Goal: Task Accomplishment & Management: Manage account settings

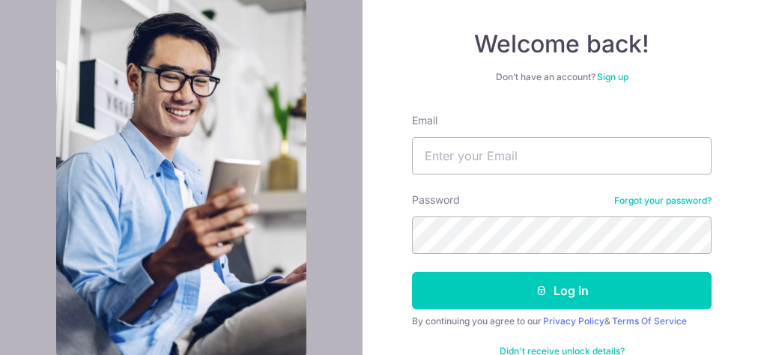
scroll to position [150, 0]
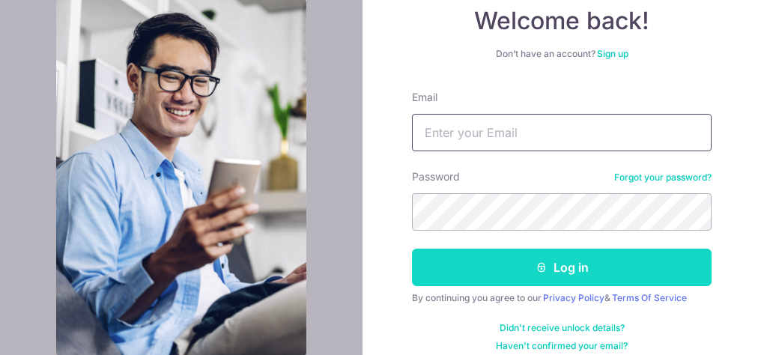
type input "soofen.chen@gmail.com"
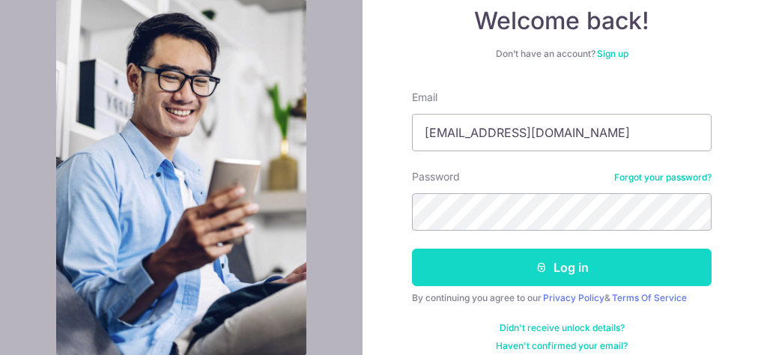
click at [540, 259] on button "Log in" at bounding box center [562, 267] width 300 height 37
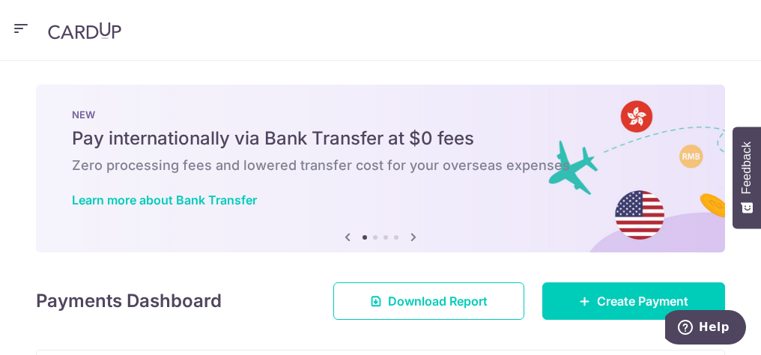
click at [19, 26] on icon "button" at bounding box center [21, 28] width 18 height 19
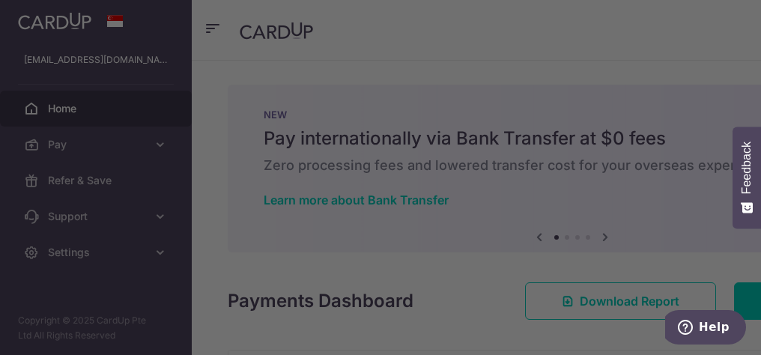
click at [163, 150] on div at bounding box center [384, 179] width 769 height 359
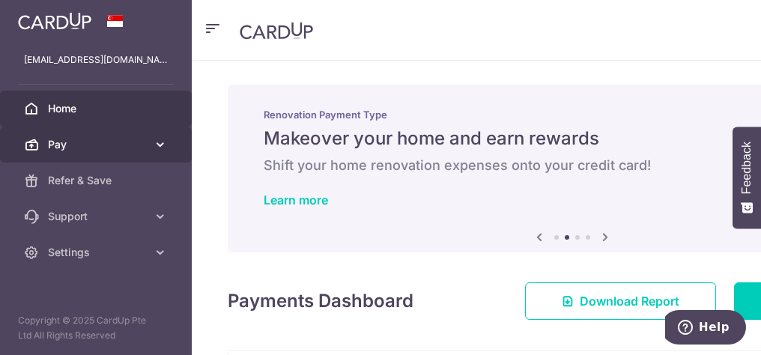
click at [157, 141] on icon at bounding box center [160, 144] width 15 height 15
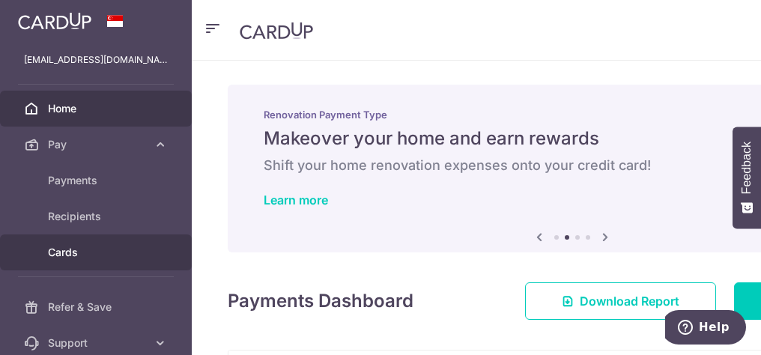
click at [76, 253] on span "Cards" at bounding box center [97, 252] width 99 height 15
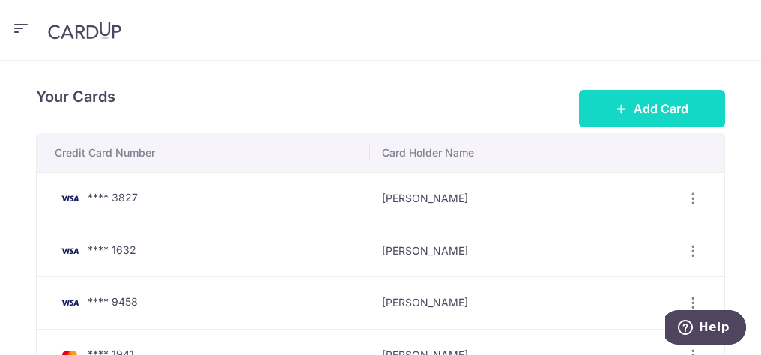
click at [648, 105] on span "Add Card" at bounding box center [661, 109] width 55 height 18
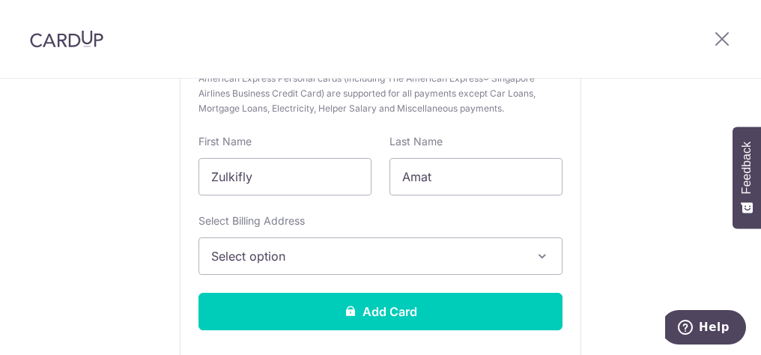
scroll to position [300, 0]
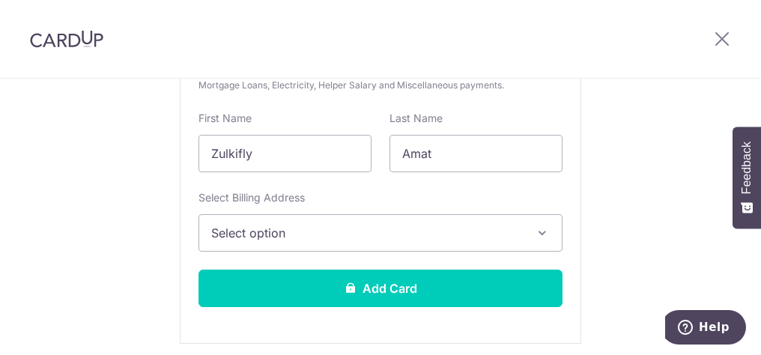
click at [423, 232] on span "Select option" at bounding box center [367, 233] width 312 height 18
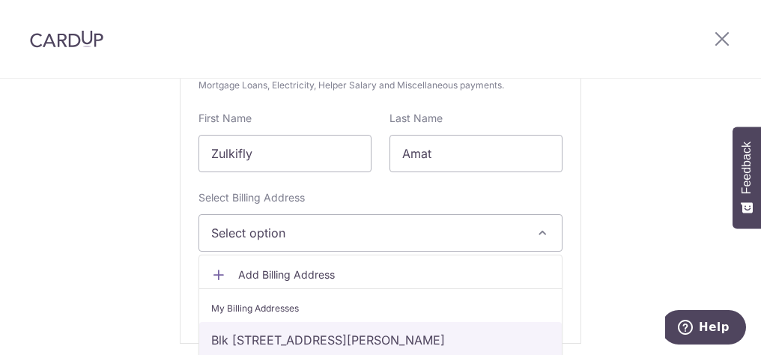
click at [266, 337] on link "Blk 549A Segar Road, #06-662, Singapore, Singapore-671549" at bounding box center [380, 340] width 363 height 36
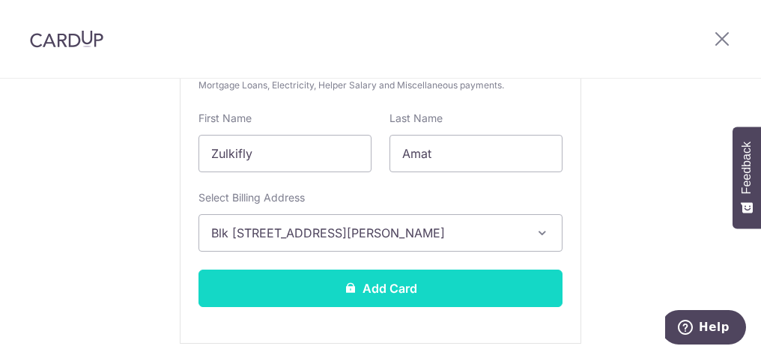
click at [448, 284] on button "Add Card" at bounding box center [381, 288] width 364 height 37
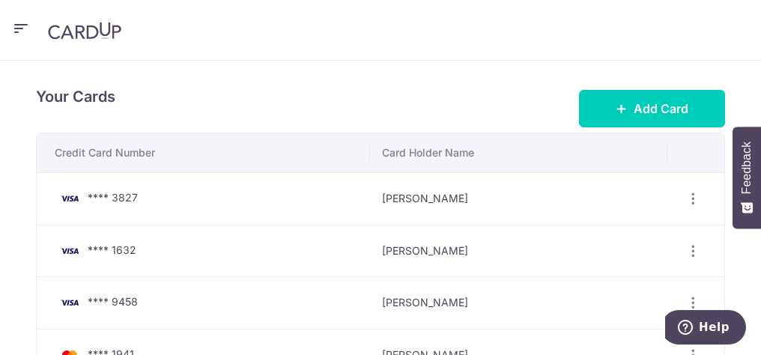
click at [25, 22] on icon "button" at bounding box center [21, 28] width 18 height 19
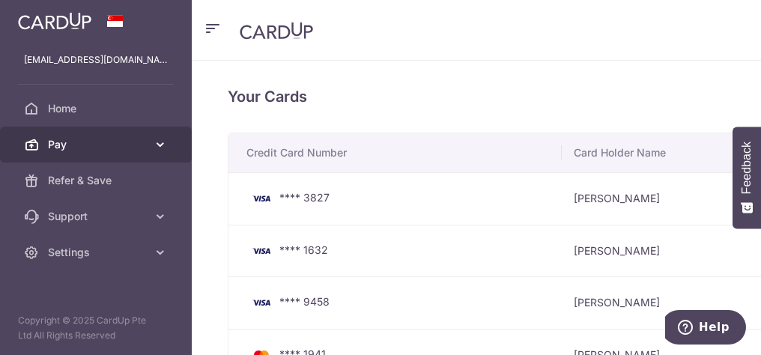
click at [160, 145] on icon at bounding box center [160, 144] width 15 height 15
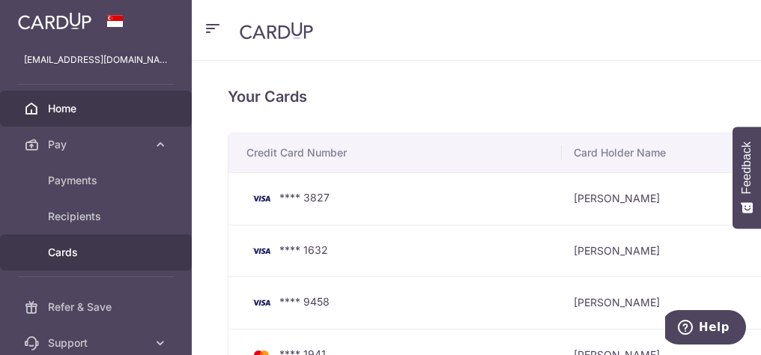
click at [72, 101] on span "Home" at bounding box center [97, 108] width 99 height 15
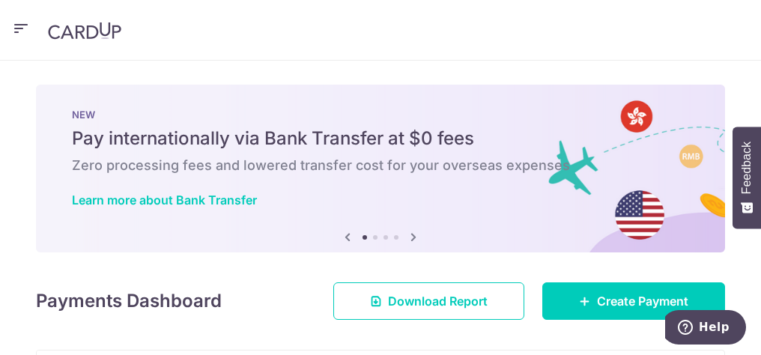
click at [19, 27] on icon "button" at bounding box center [21, 28] width 18 height 19
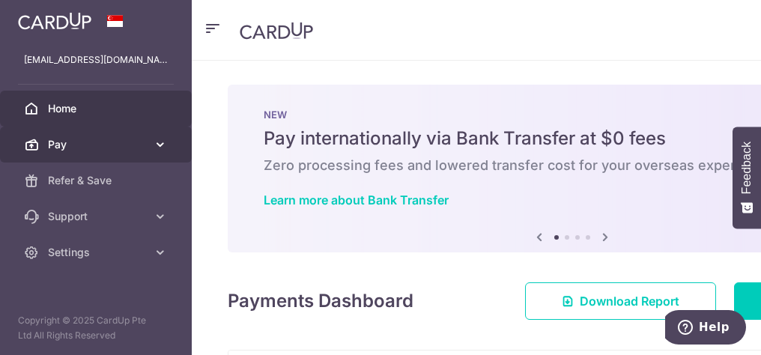
click at [159, 142] on icon at bounding box center [160, 144] width 15 height 15
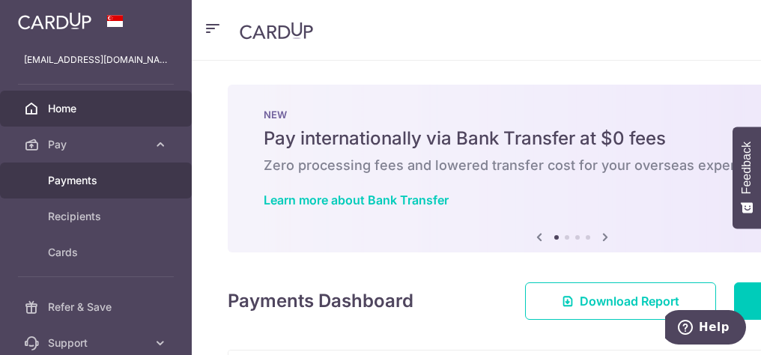
click at [80, 181] on span "Payments" at bounding box center [97, 180] width 99 height 15
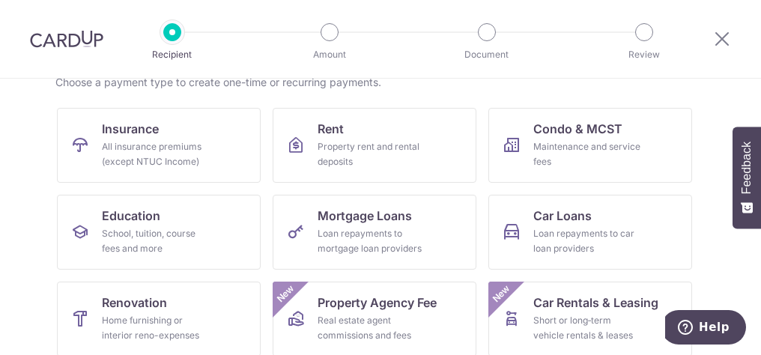
scroll to position [150, 0]
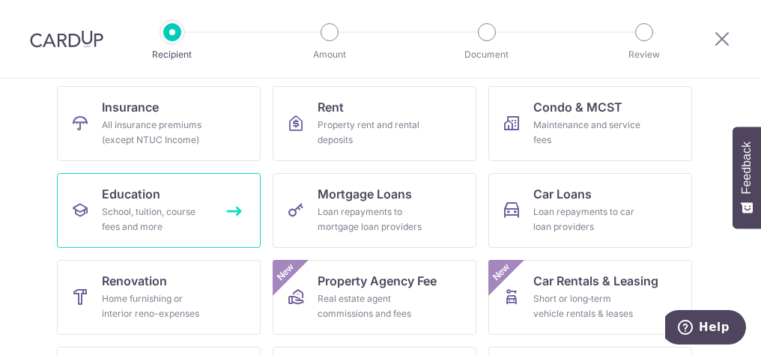
click at [161, 207] on div "School, tuition, course fees and more" at bounding box center [156, 220] width 108 height 30
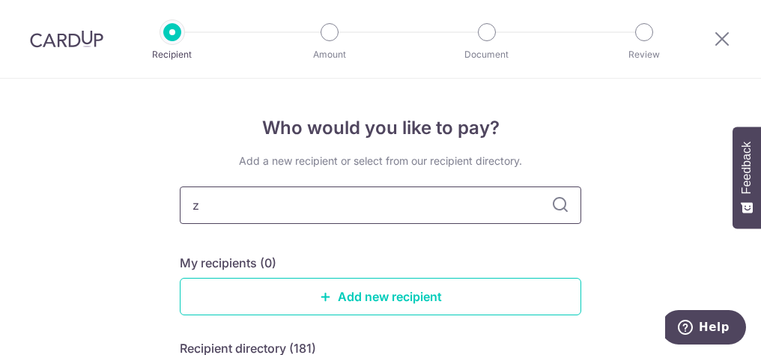
type input "ze"
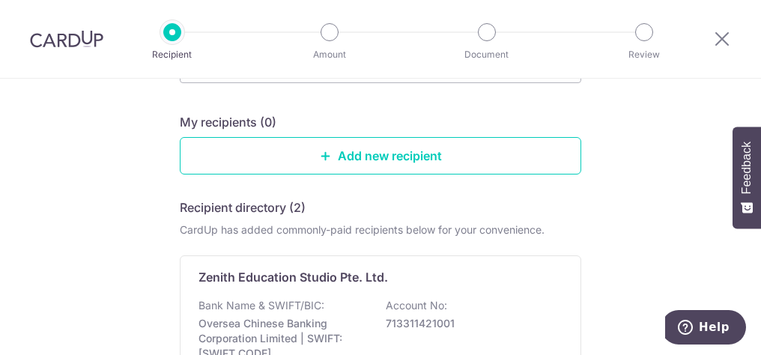
scroll to position [150, 0]
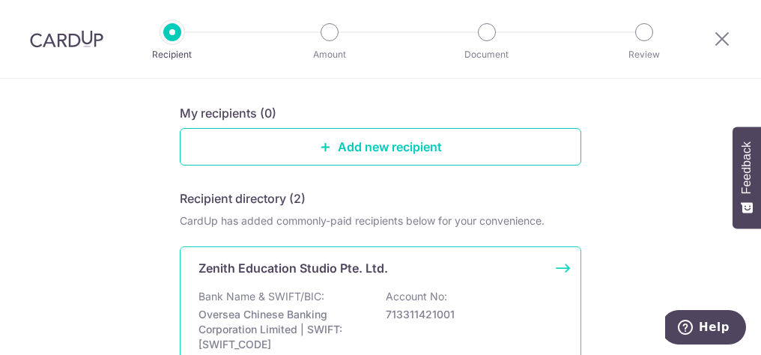
click at [247, 277] on div "Zenith Education Studio Pte. Ltd. Bank Name & SWIFT/BIC: Oversea Chinese Bankin…" at bounding box center [381, 320] width 402 height 146
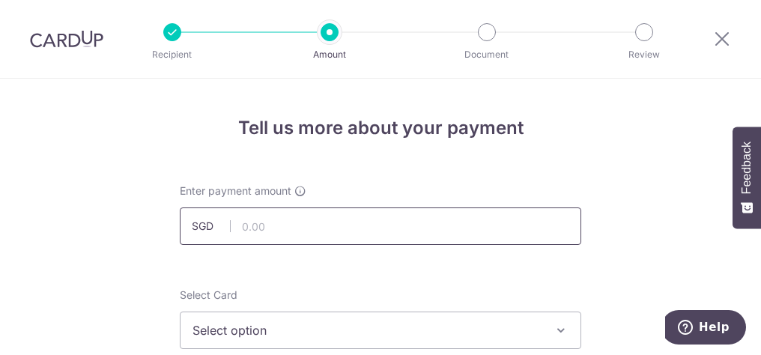
click at [273, 226] on input "text" at bounding box center [381, 226] width 402 height 37
type input "981.00"
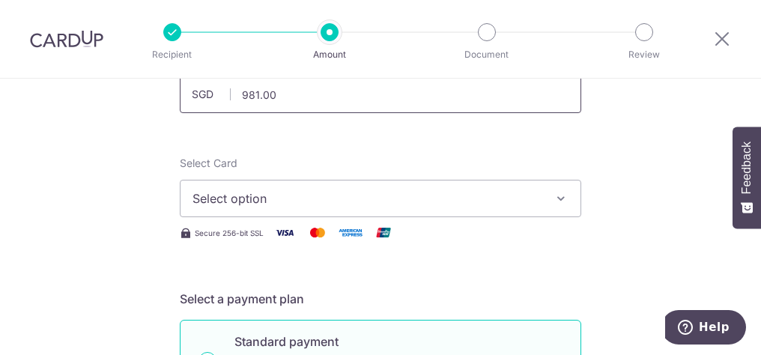
scroll to position [150, 0]
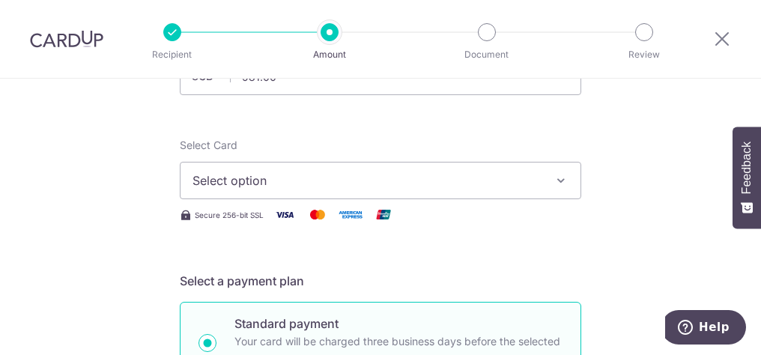
click at [243, 175] on span "Select option" at bounding box center [367, 181] width 349 height 18
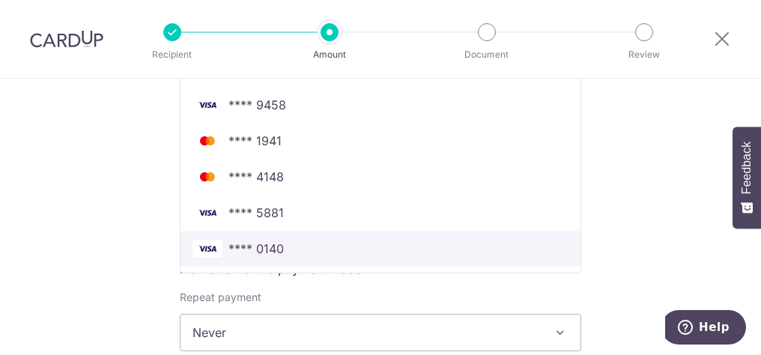
scroll to position [450, 0]
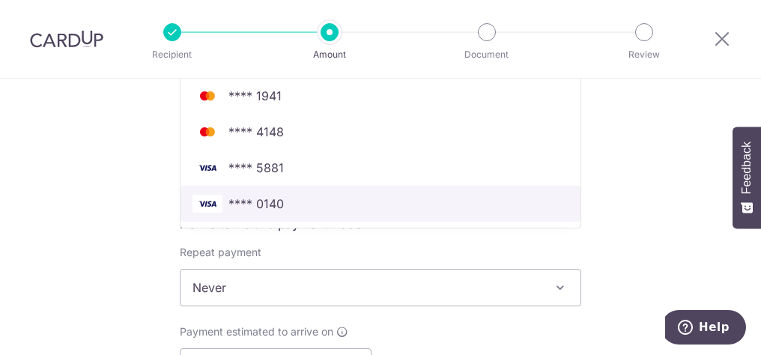
click at [268, 200] on span "**** 0140" at bounding box center [256, 204] width 55 height 18
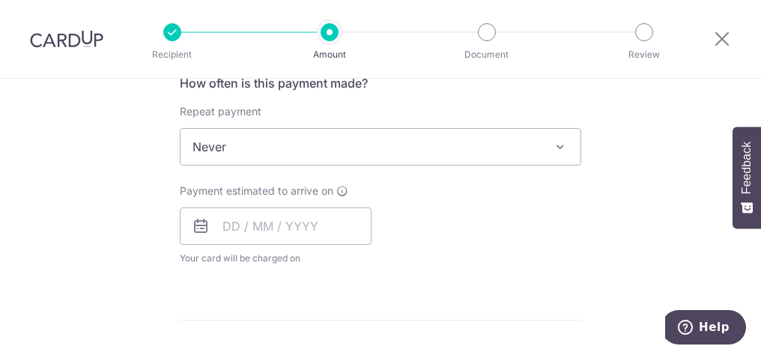
scroll to position [600, 0]
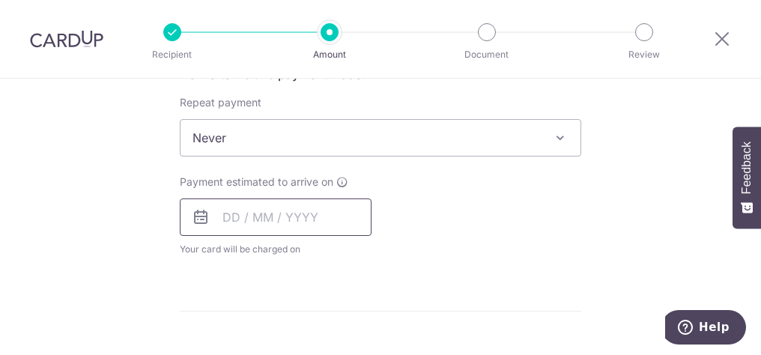
click at [297, 228] on input "text" at bounding box center [276, 217] width 192 height 37
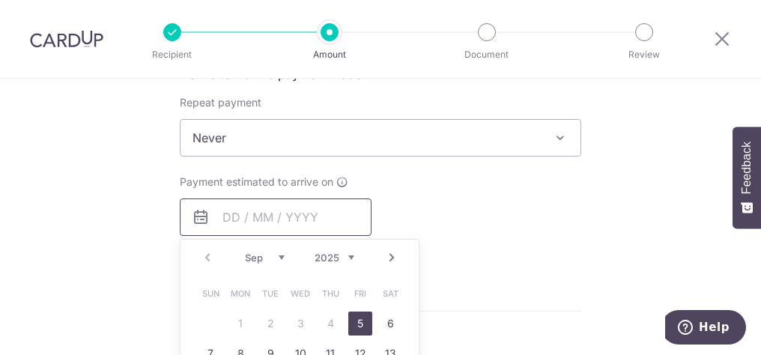
scroll to position [749, 0]
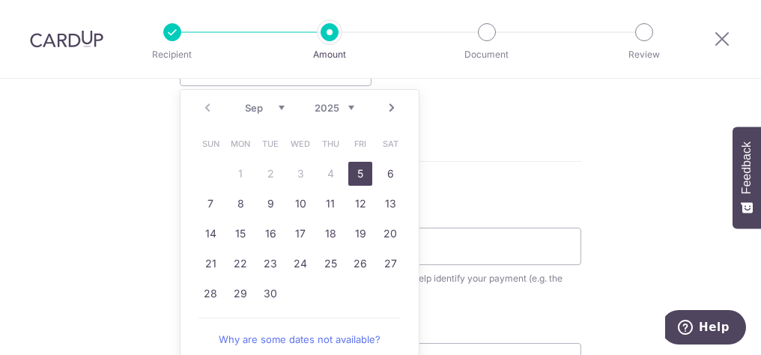
click at [356, 172] on link "5" at bounding box center [361, 174] width 24 height 24
type input "[DATE]"
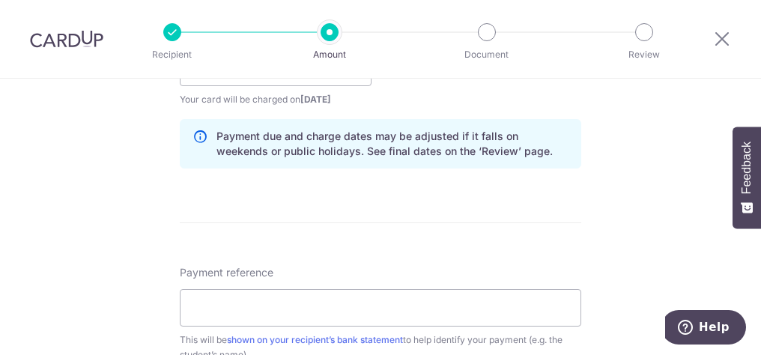
scroll to position [899, 0]
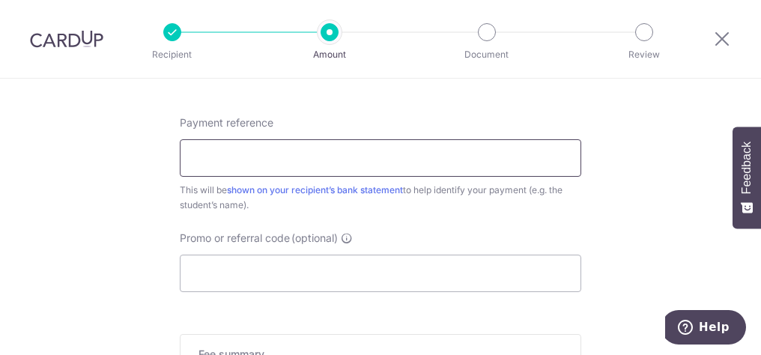
click at [256, 153] on input "Payment reference" at bounding box center [381, 157] width 402 height 37
type input "86665225"
type input "ZENITH175"
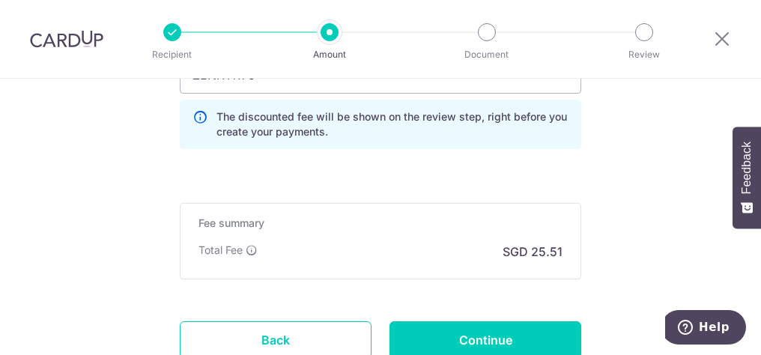
scroll to position [1117, 0]
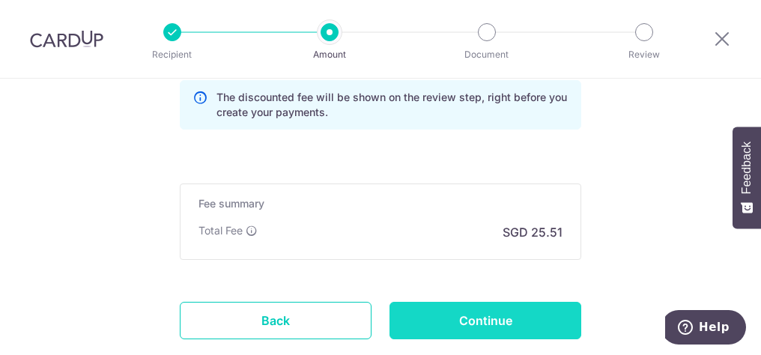
click at [487, 315] on input "Continue" at bounding box center [486, 320] width 192 height 37
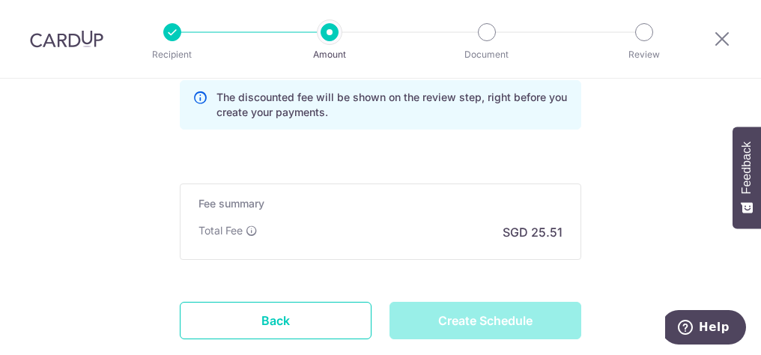
type input "Create Schedule"
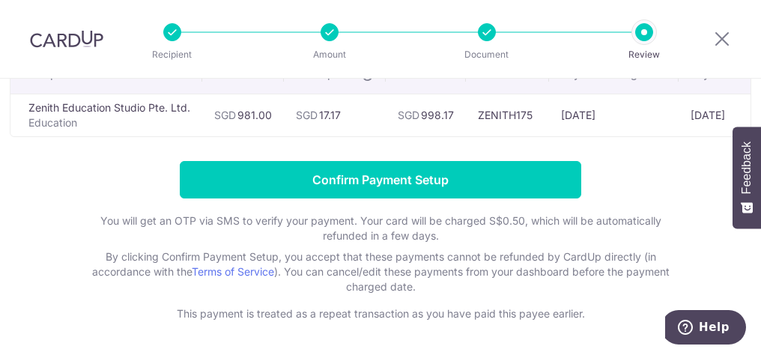
scroll to position [150, 0]
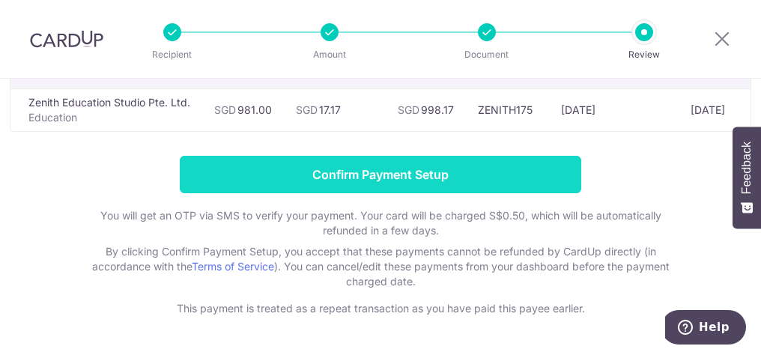
click at [353, 175] on input "Confirm Payment Setup" at bounding box center [381, 174] width 402 height 37
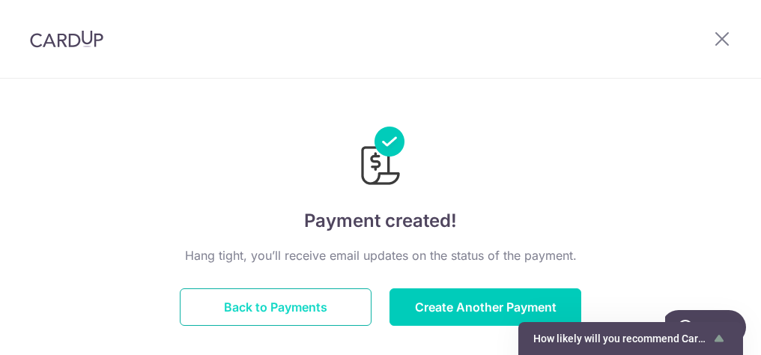
click at [271, 307] on button "Back to Payments" at bounding box center [276, 307] width 192 height 37
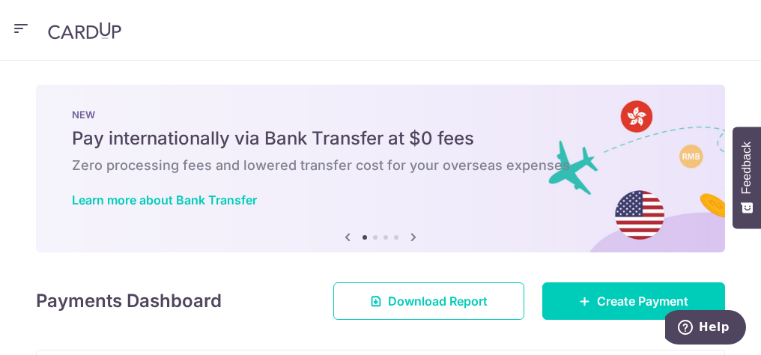
click at [19, 29] on icon "button" at bounding box center [21, 28] width 18 height 19
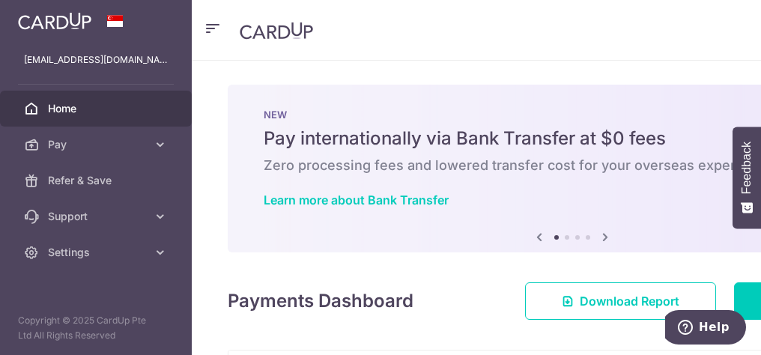
click at [76, 105] on span "Home" at bounding box center [97, 108] width 99 height 15
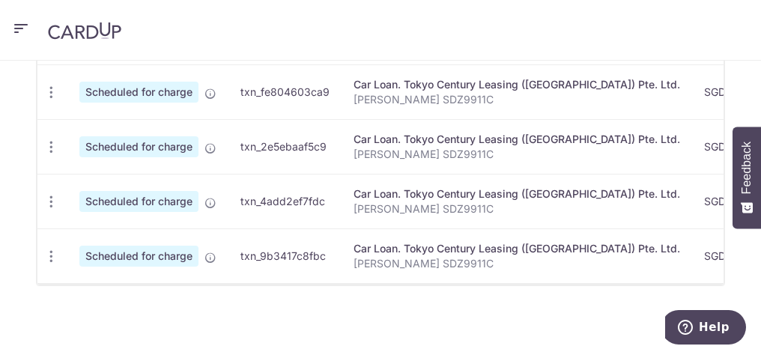
scroll to position [403, 0]
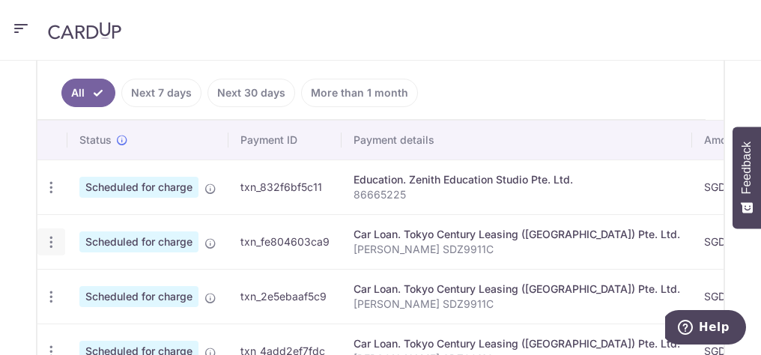
click at [46, 196] on icon "button" at bounding box center [51, 188] width 16 height 16
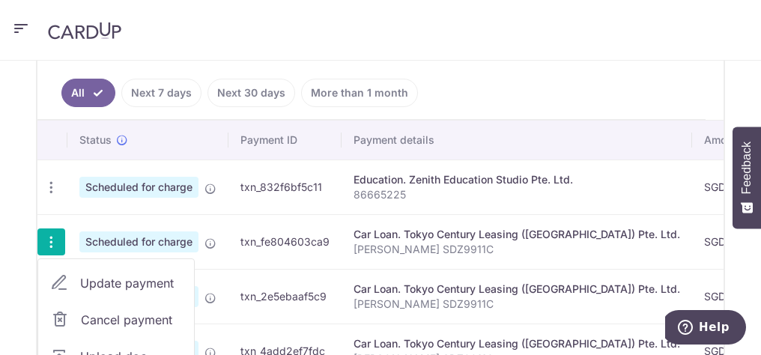
click at [98, 278] on span "Update payment" at bounding box center [131, 283] width 102 height 18
radio input "true"
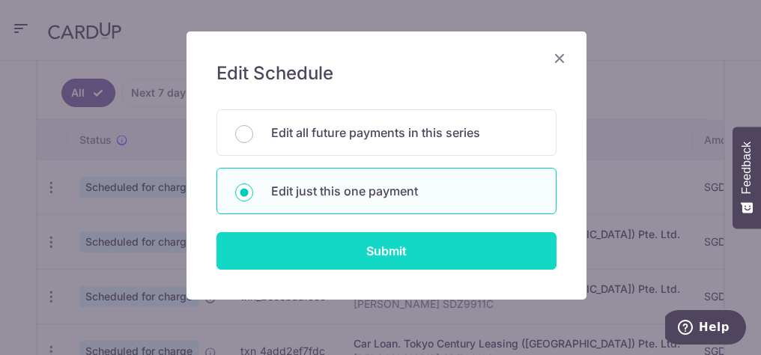
scroll to position [127, 0]
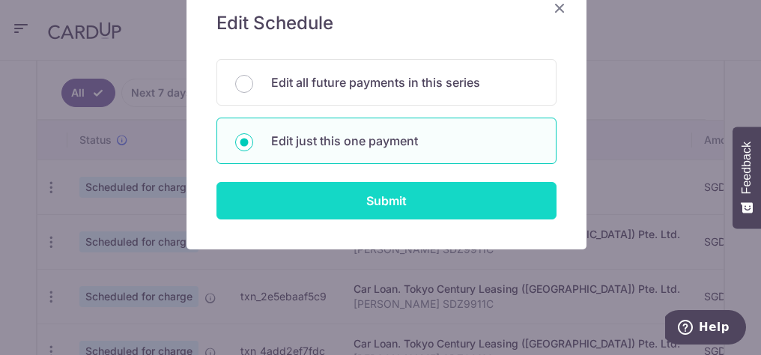
click at [357, 207] on input "Submit" at bounding box center [387, 200] width 340 height 37
radio input "true"
type input "2,279.00"
type input "[DATE]"
type input "[PERSON_NAME] SDZ9911C"
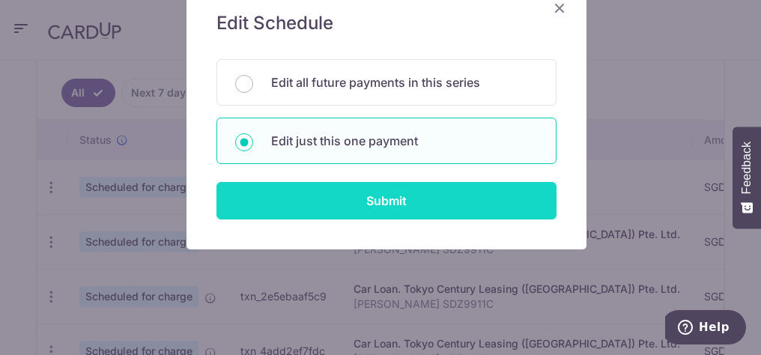
type input "REC185"
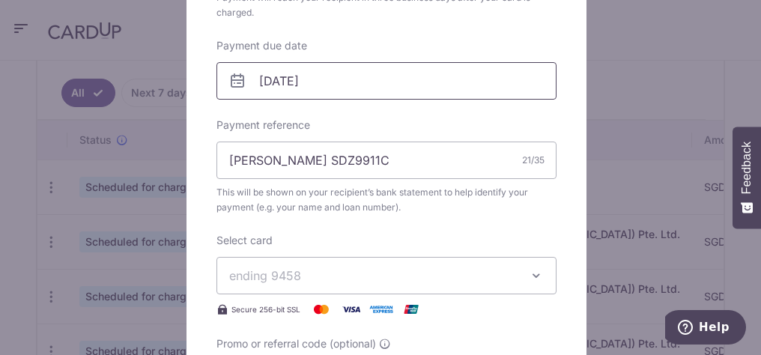
scroll to position [600, 0]
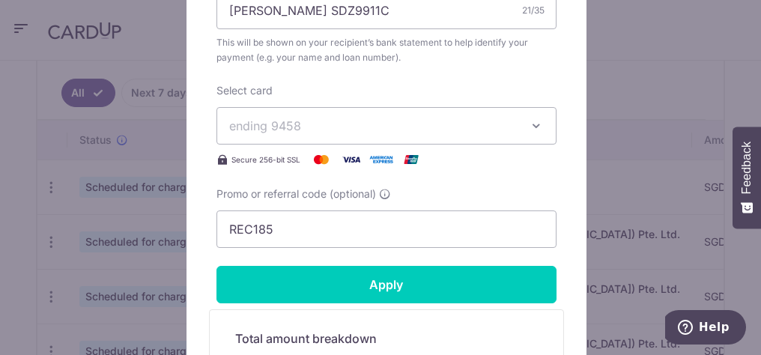
click at [532, 122] on icon "button" at bounding box center [536, 125] width 15 height 15
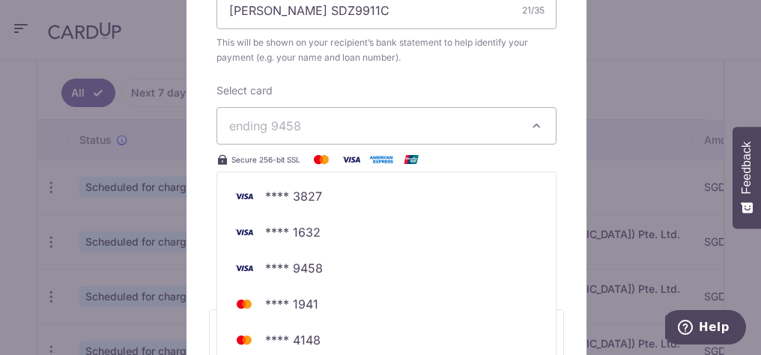
scroll to position [749, 0]
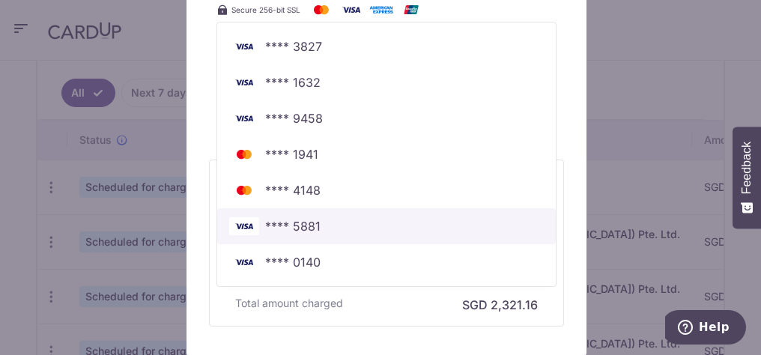
click at [279, 219] on span "**** 5881" at bounding box center [292, 226] width 55 height 18
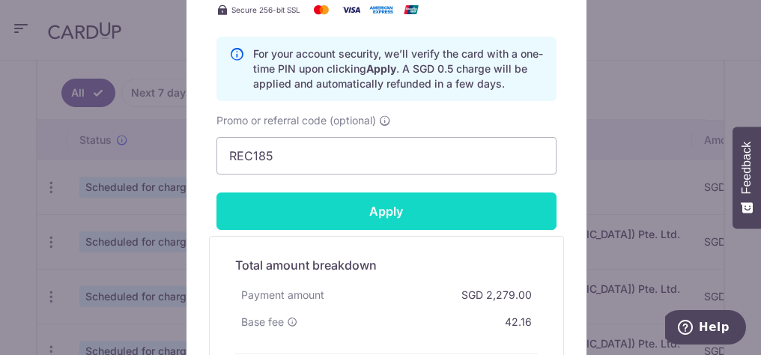
click at [401, 212] on input "Apply" at bounding box center [387, 211] width 340 height 37
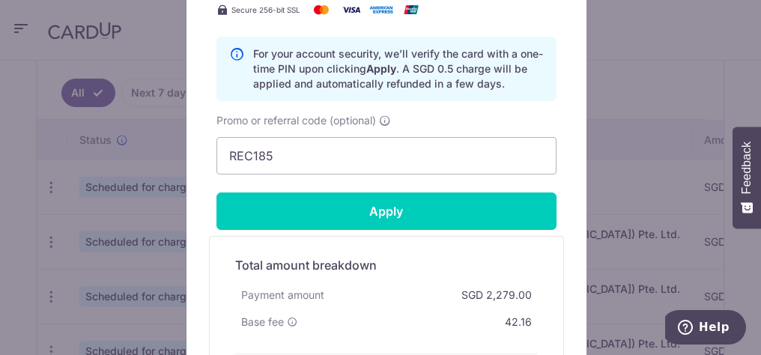
type input "Successfully Applied"
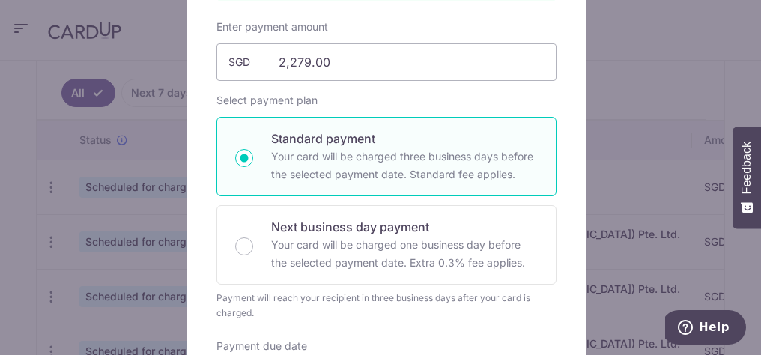
scroll to position [0, 0]
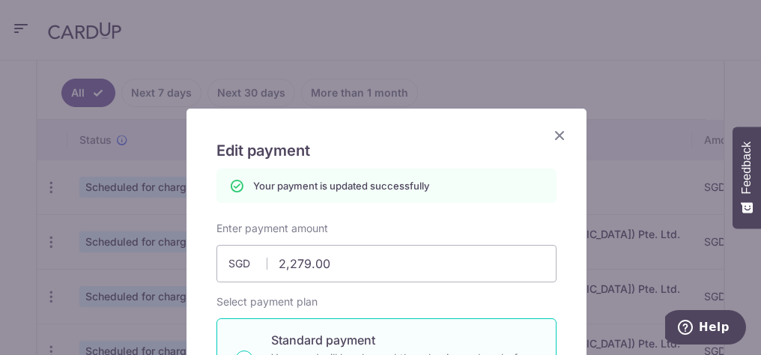
click at [552, 139] on icon "Close" at bounding box center [560, 135] width 18 height 19
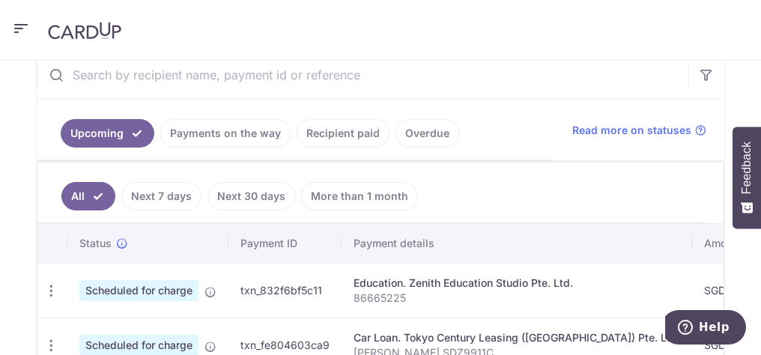
scroll to position [450, 0]
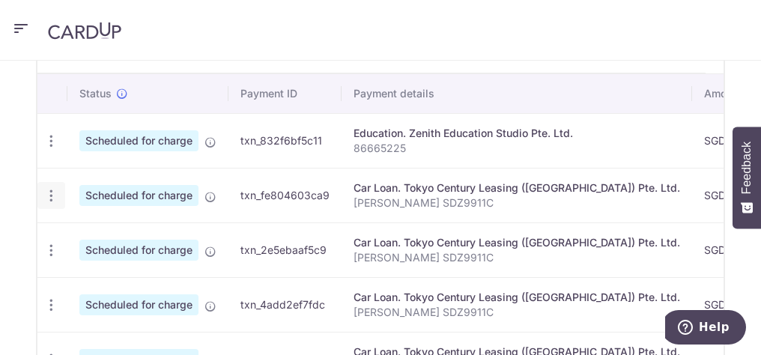
click at [54, 149] on icon "button" at bounding box center [51, 141] width 16 height 16
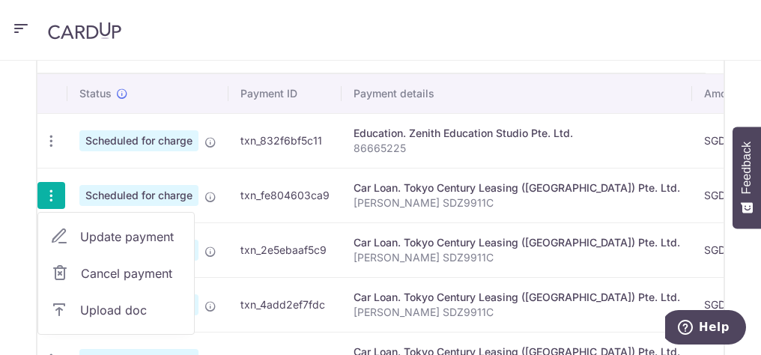
click at [136, 229] on span "Update payment" at bounding box center [131, 237] width 102 height 18
radio input "true"
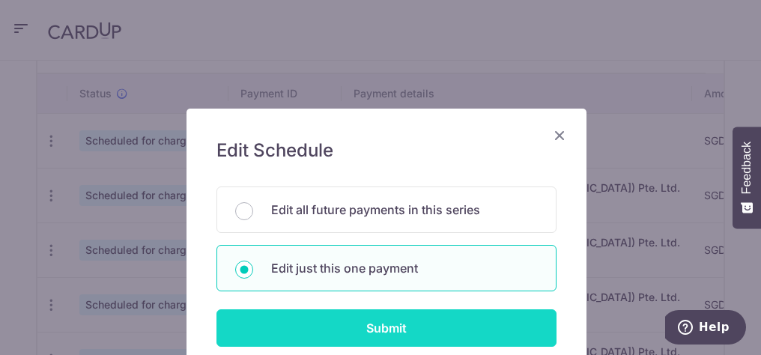
click at [373, 323] on input "Submit" at bounding box center [387, 328] width 340 height 37
radio input "true"
type input "2,279.00"
type input "[DATE]"
type input "[PERSON_NAME] SDZ9911C"
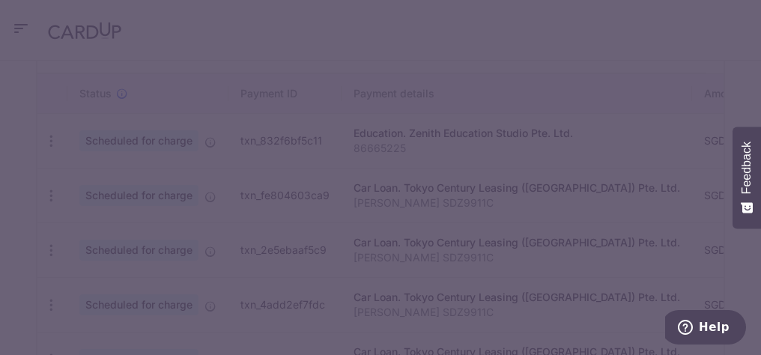
type input "REC185"
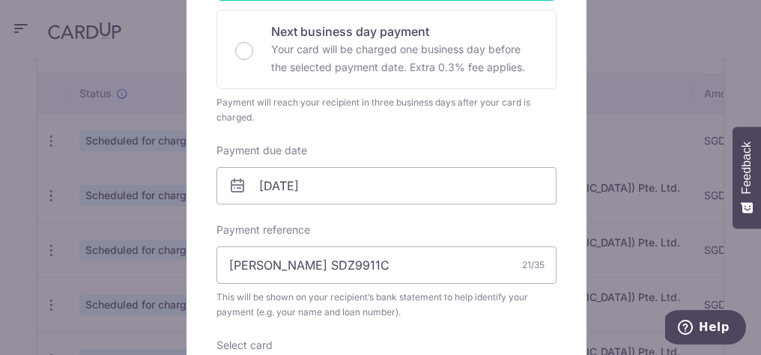
scroll to position [0, 0]
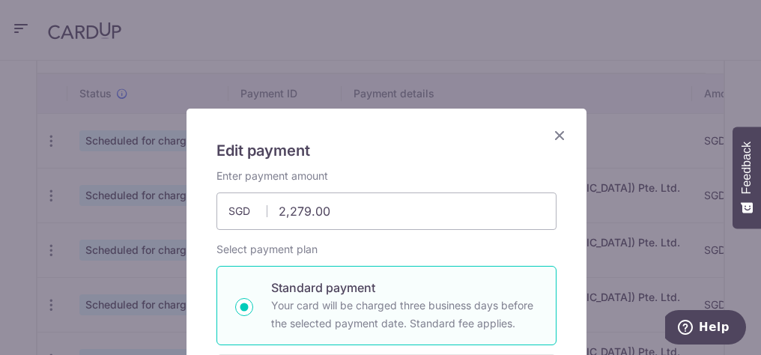
click at [558, 137] on icon "Close" at bounding box center [560, 135] width 18 height 19
